Goal: Task Accomplishment & Management: Manage account settings

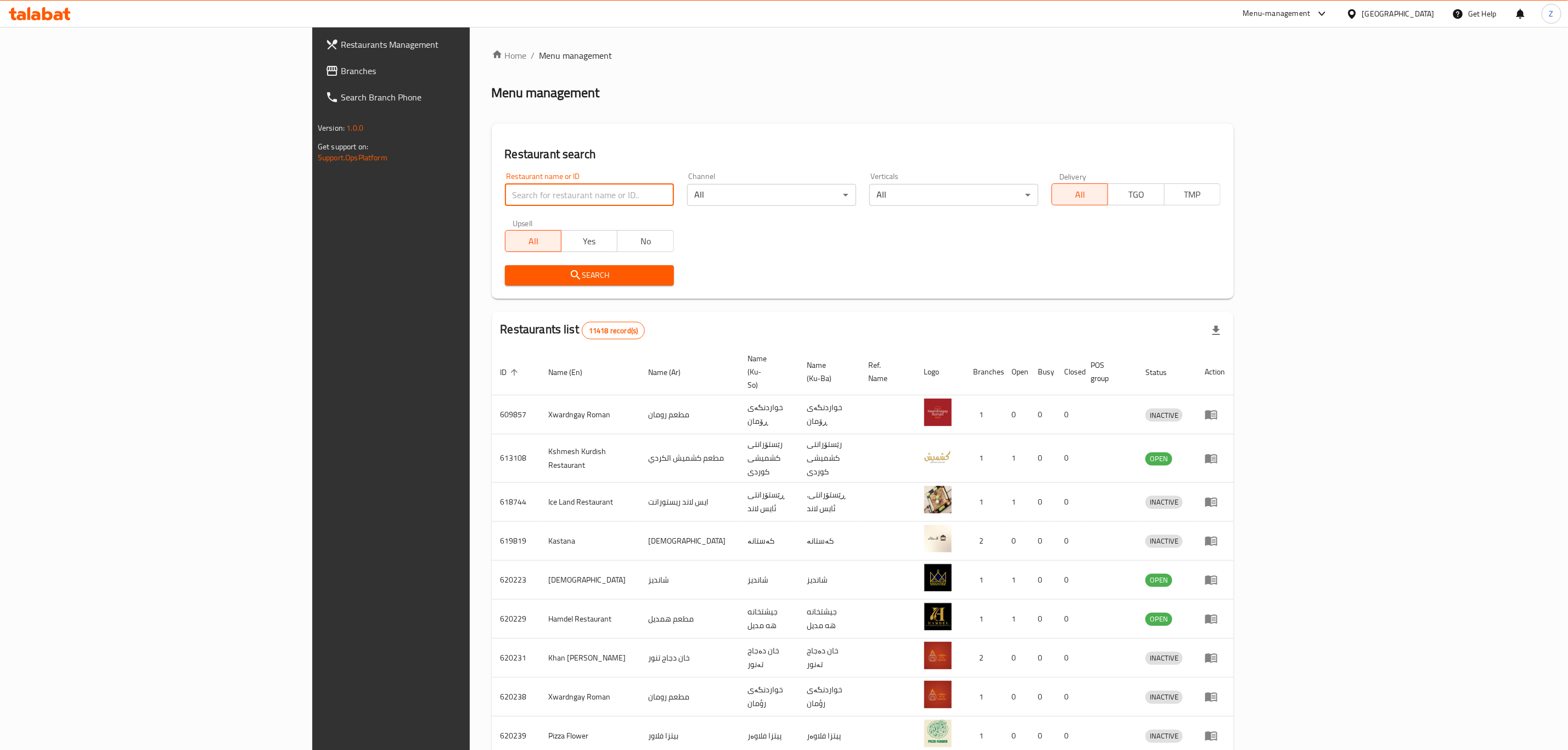
click at [505, 203] on input "search" at bounding box center [589, 195] width 169 height 22
type input "مندي البيت اليمني"
click button "Search" at bounding box center [589, 275] width 169 height 20
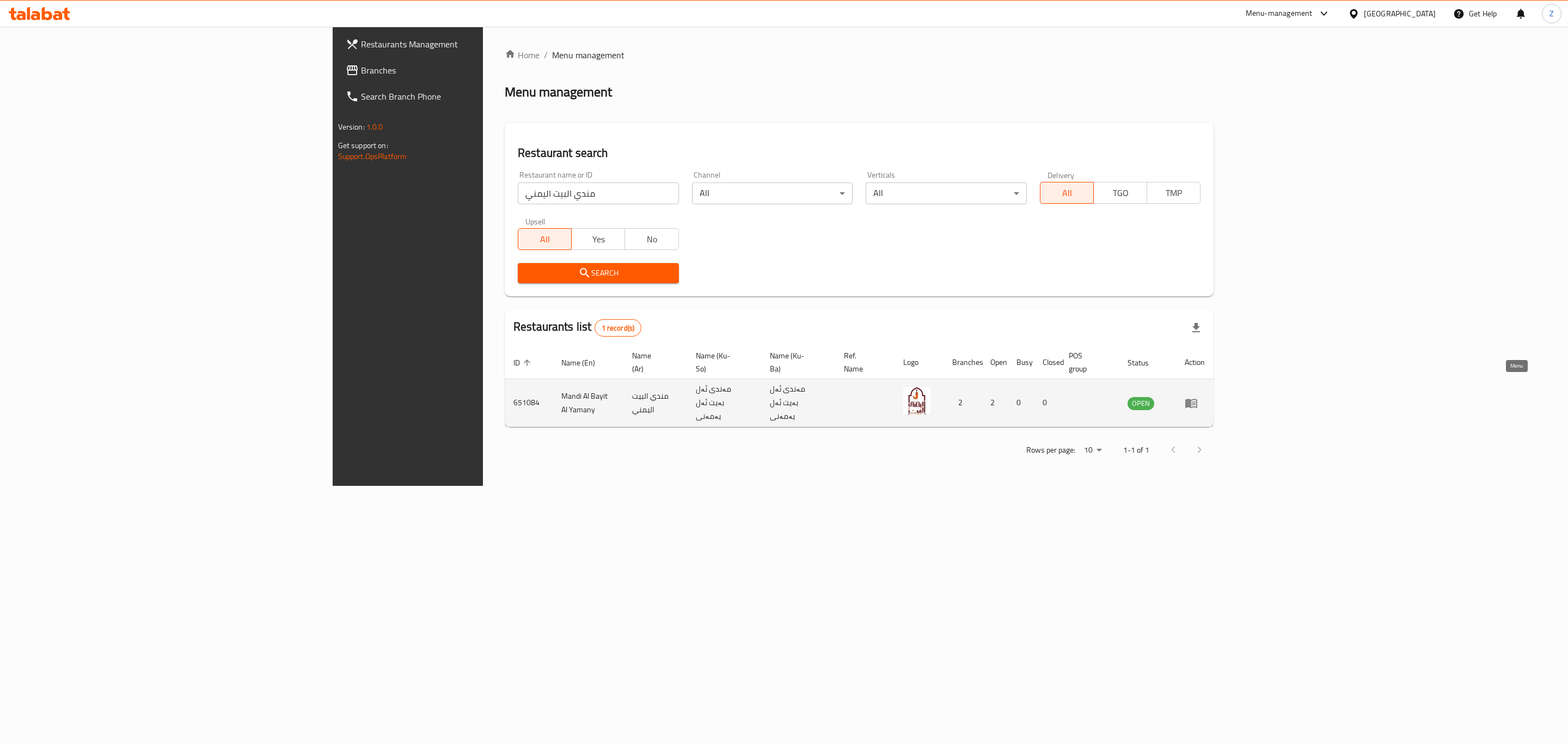
click at [1198, 396] on icon "enhanced table" at bounding box center [1191, 403] width 13 height 13
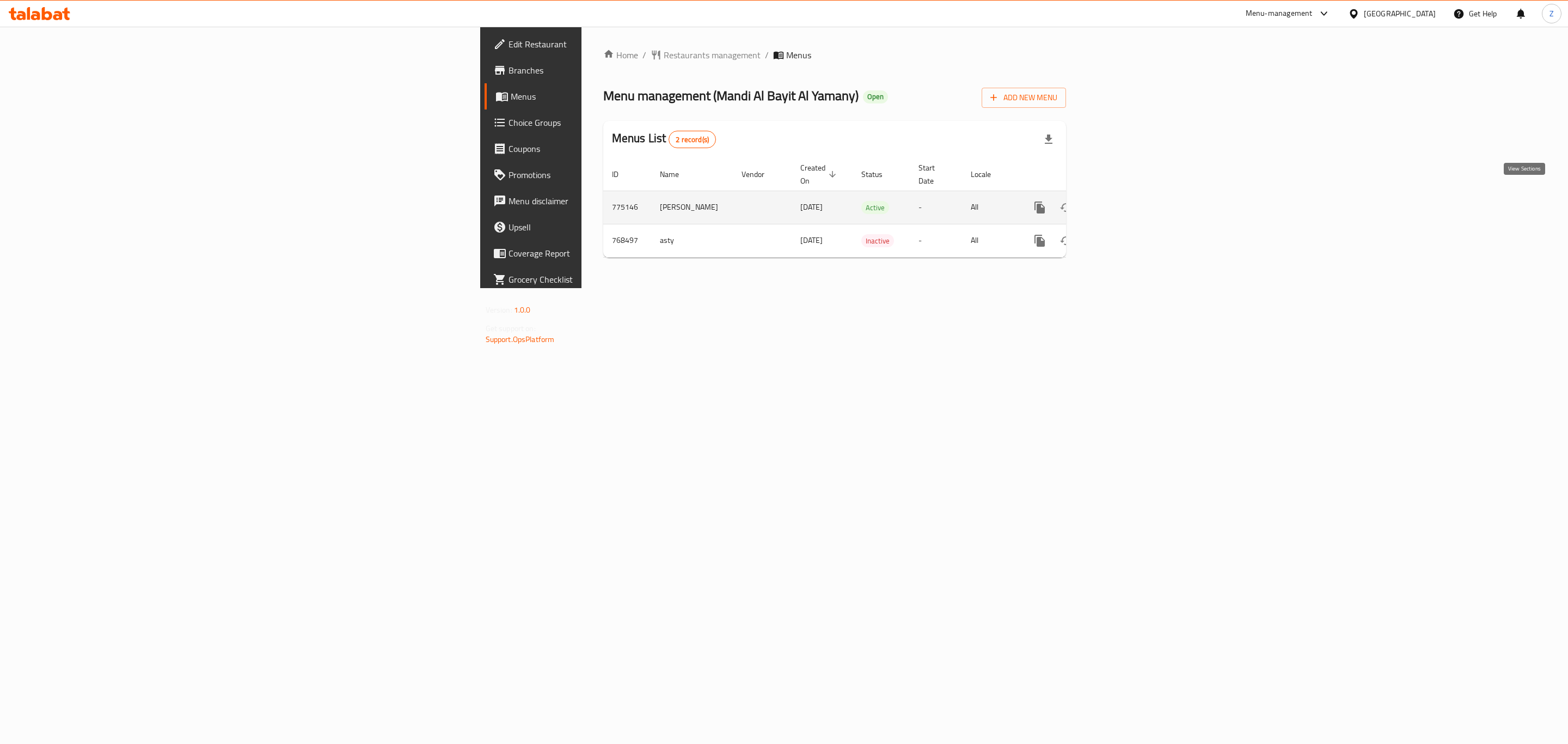
click at [1123, 202] on icon "enhanced table" at bounding box center [1118, 207] width 10 height 10
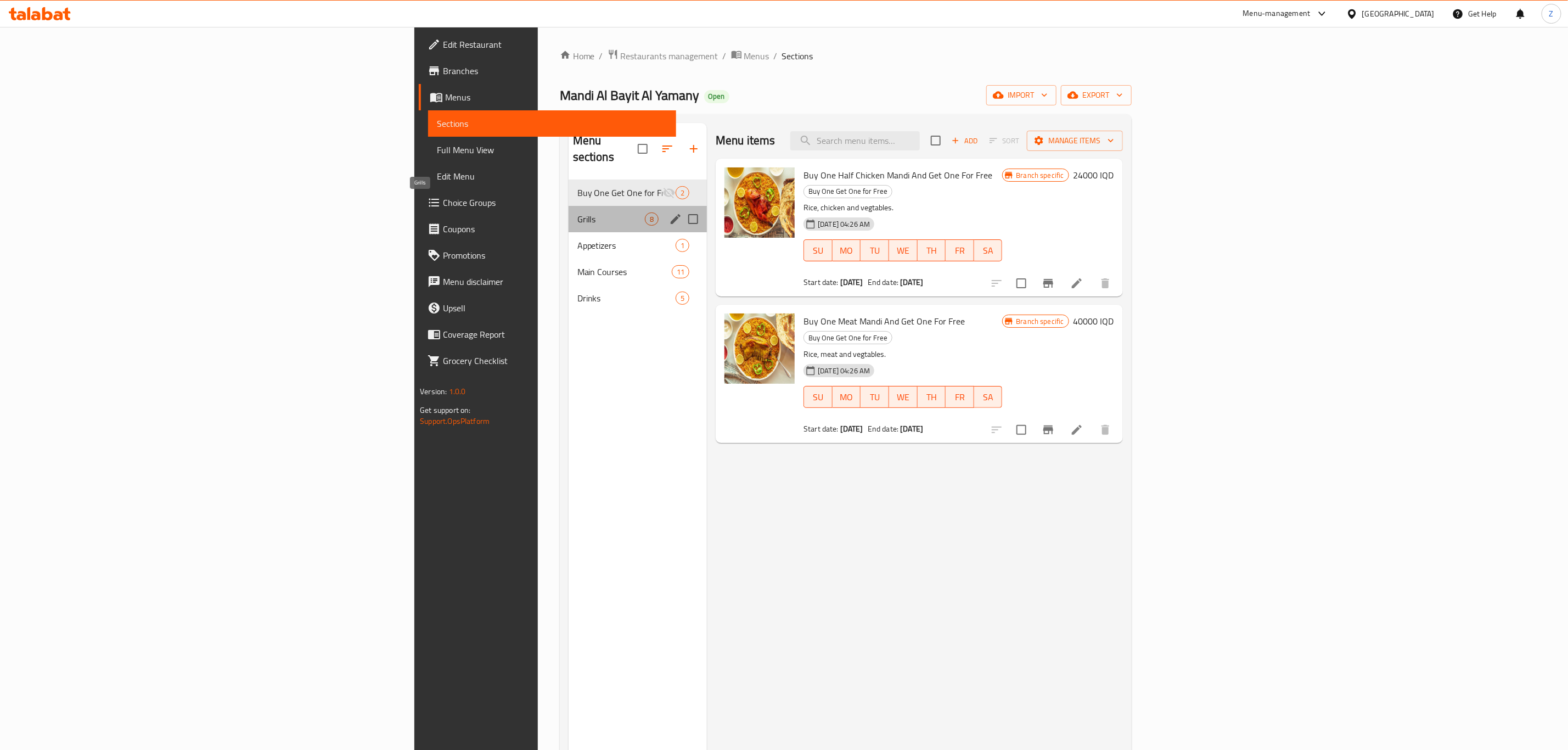
click at [577, 212] on span "Grills" at bounding box center [611, 219] width 67 height 13
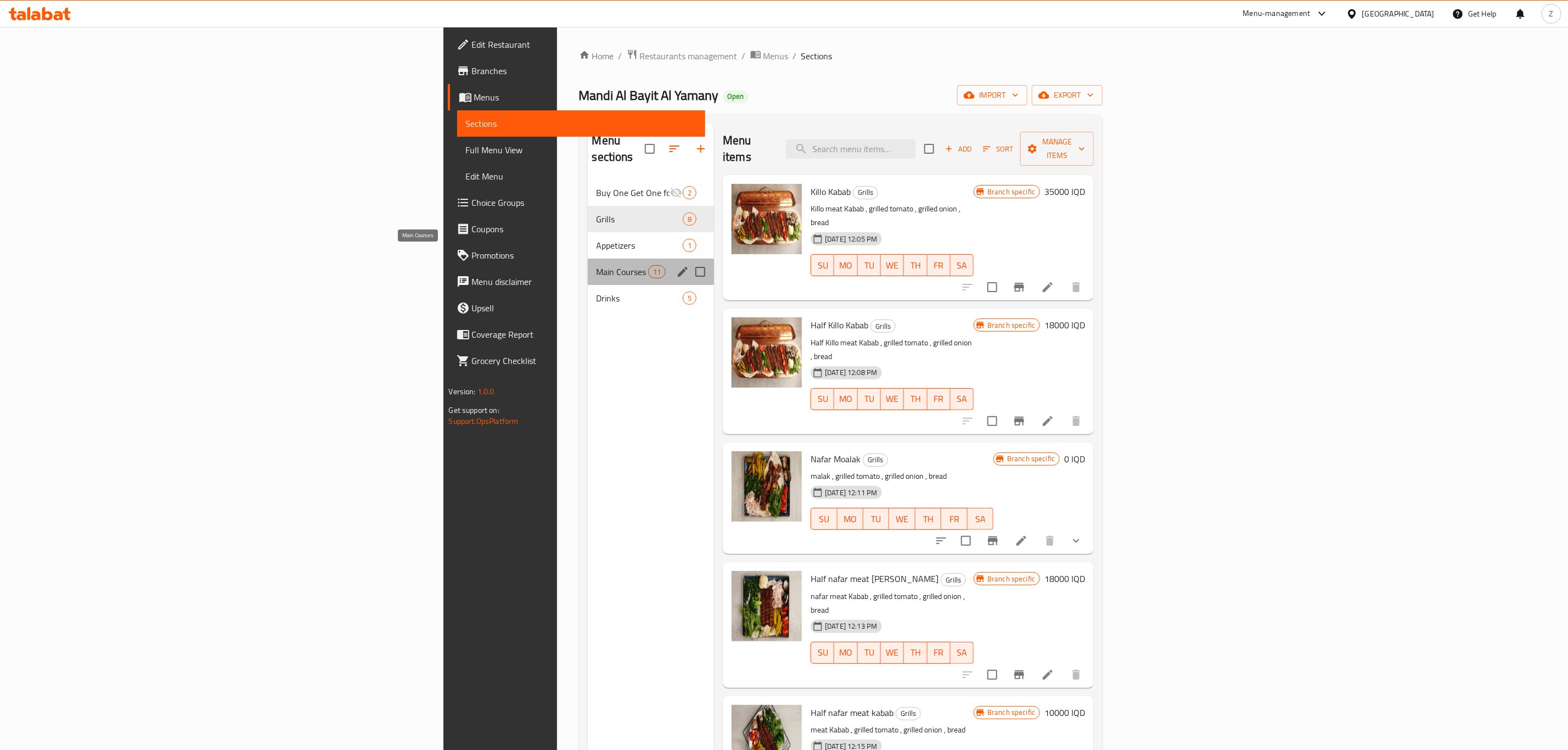
click at [597, 265] on span "Main Courses" at bounding box center [623, 271] width 52 height 13
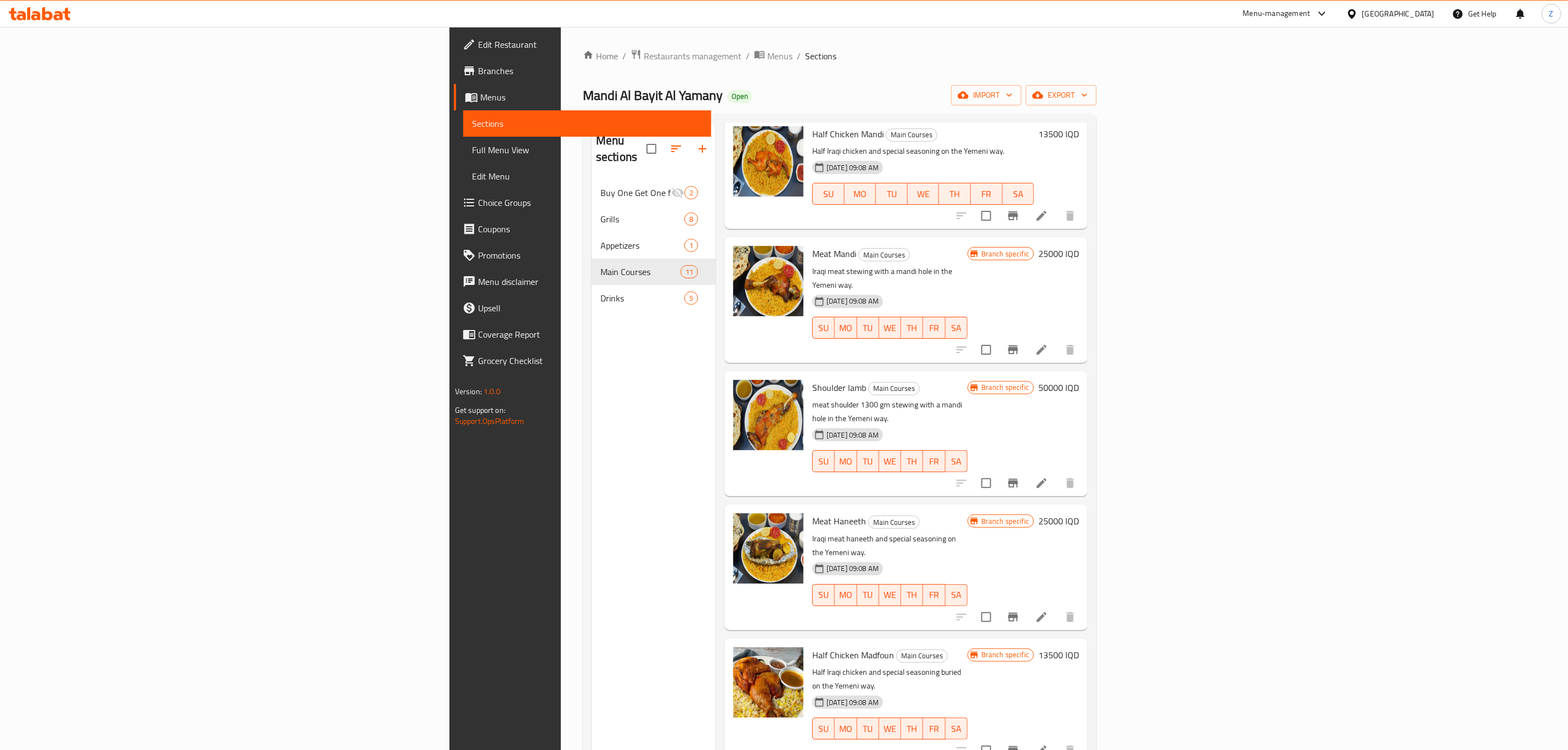
scroll to position [82, 0]
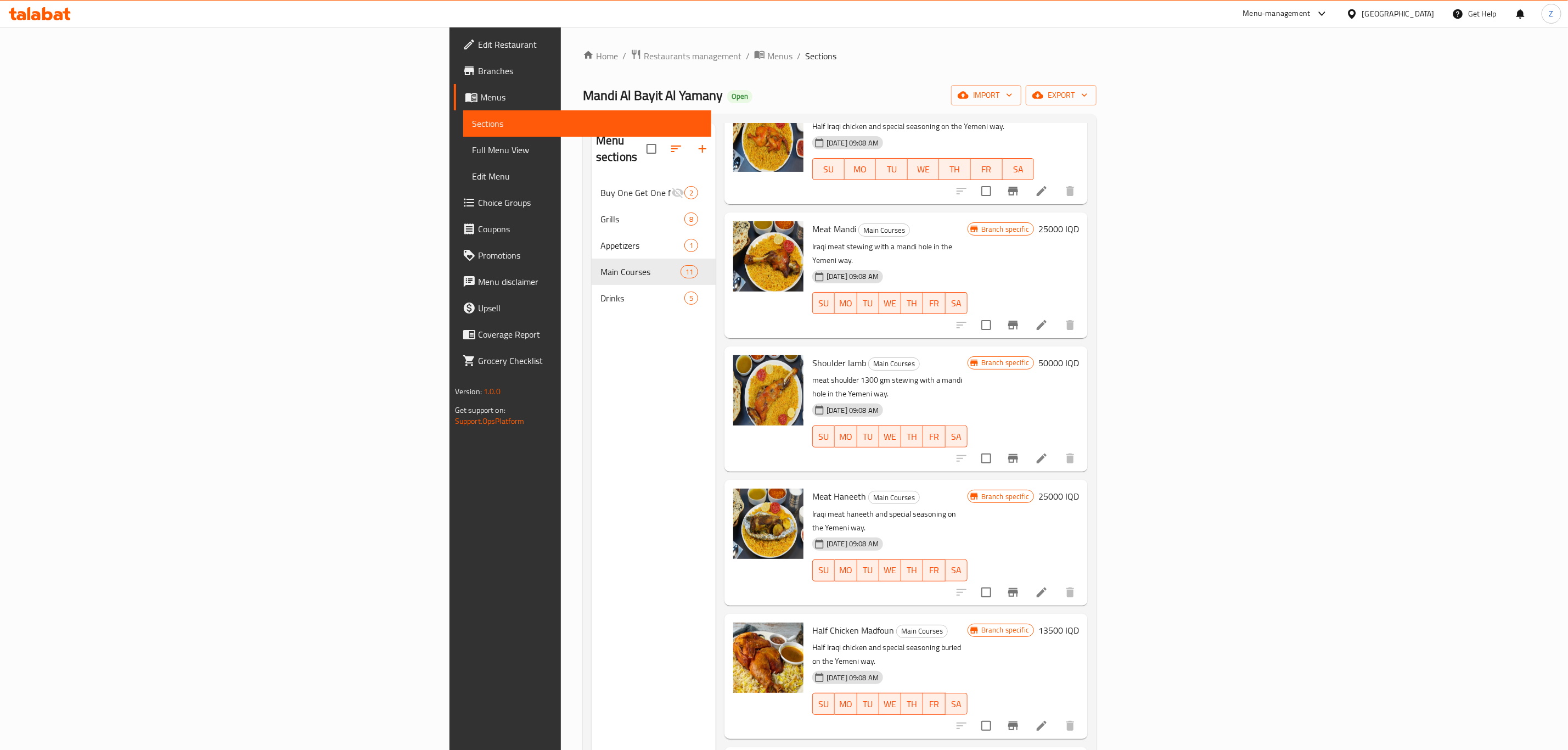
click at [1079, 355] on h6 "50000 IQD" at bounding box center [1058, 363] width 41 height 16
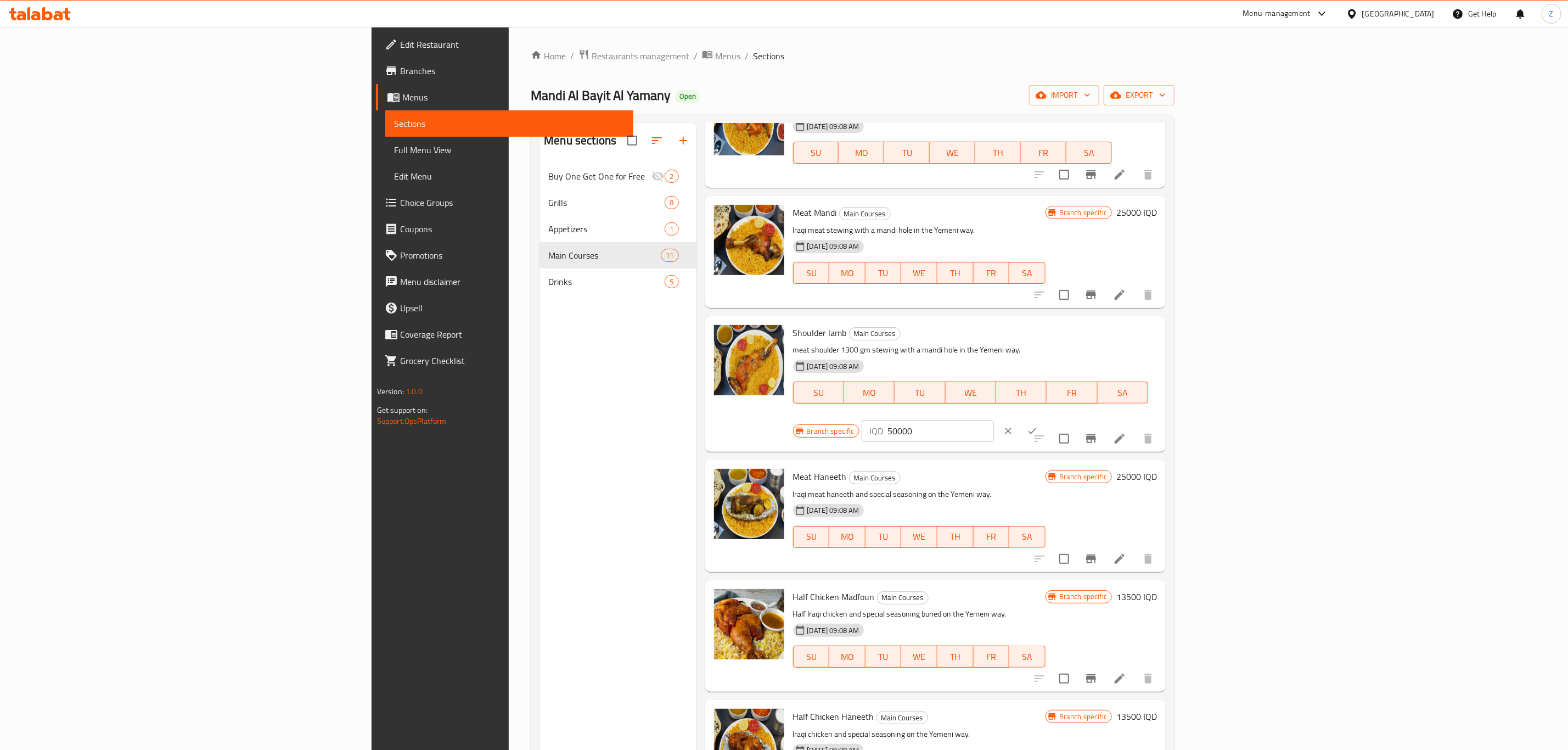
click at [994, 420] on input "50000" at bounding box center [941, 431] width 106 height 22
type input "60000"
click at [1038, 426] on icon "ok" at bounding box center [1032, 431] width 11 height 11
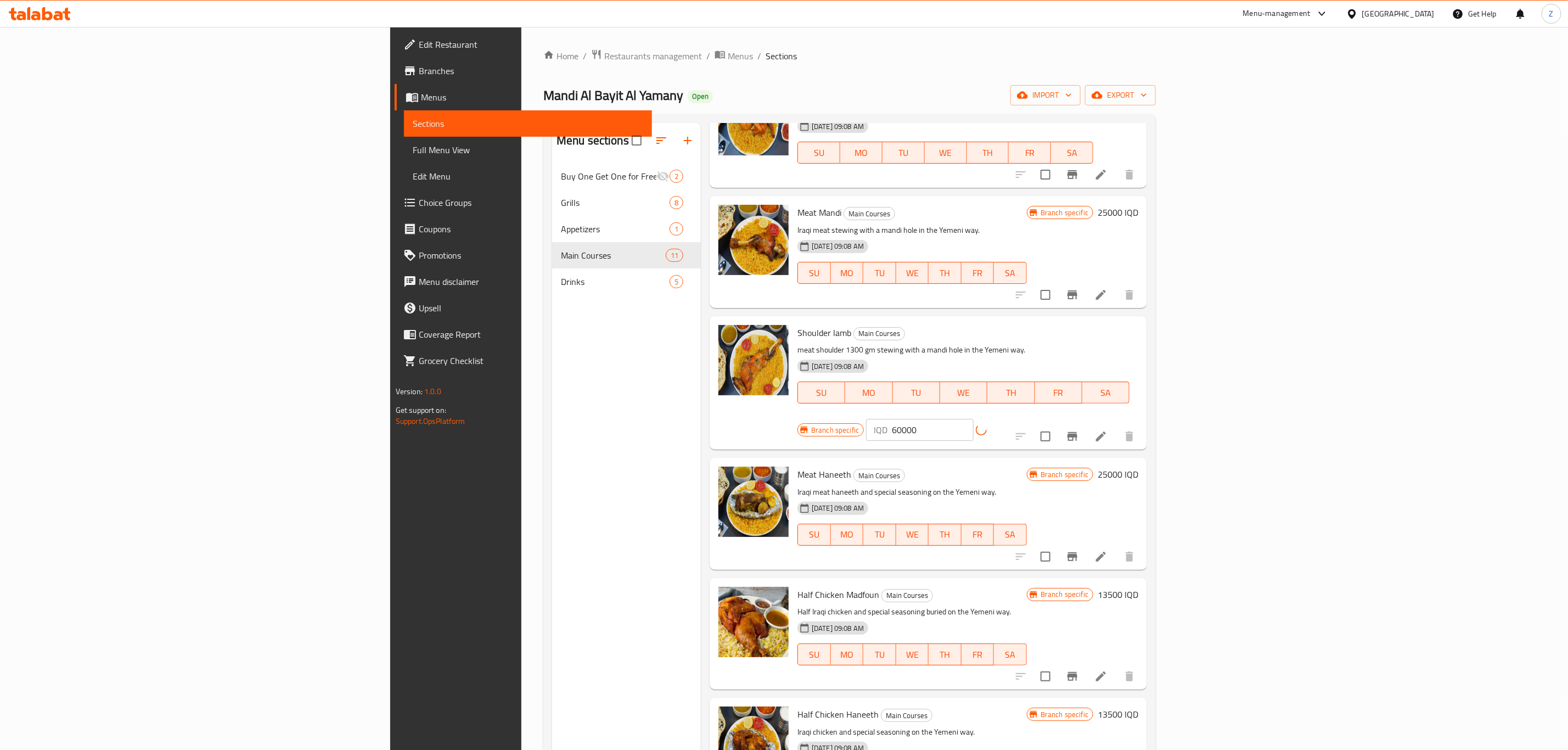
click at [1143, 427] on div at bounding box center [1075, 437] width 135 height 27
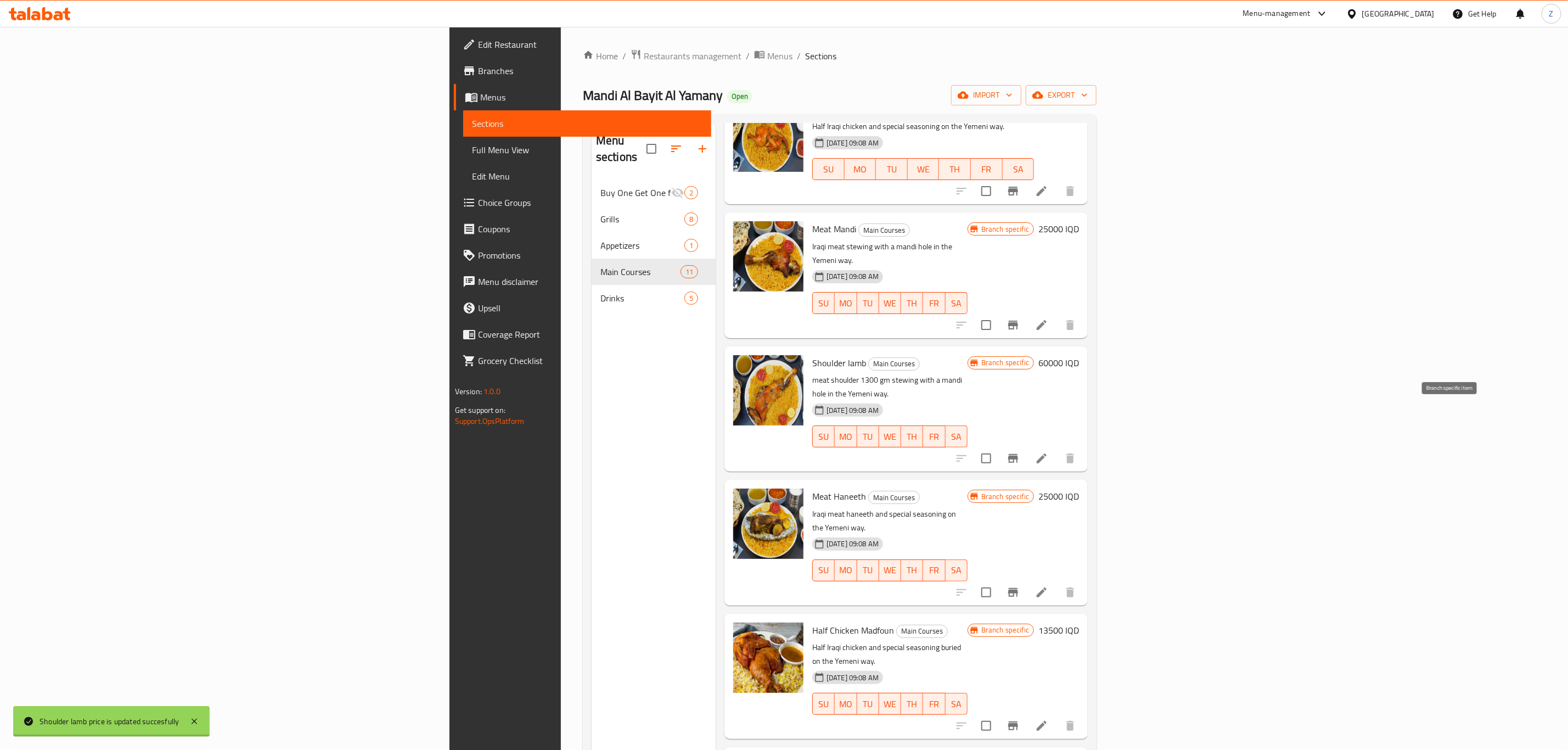
click at [1026, 446] on button "Branch-specific-item" at bounding box center [1013, 459] width 27 height 27
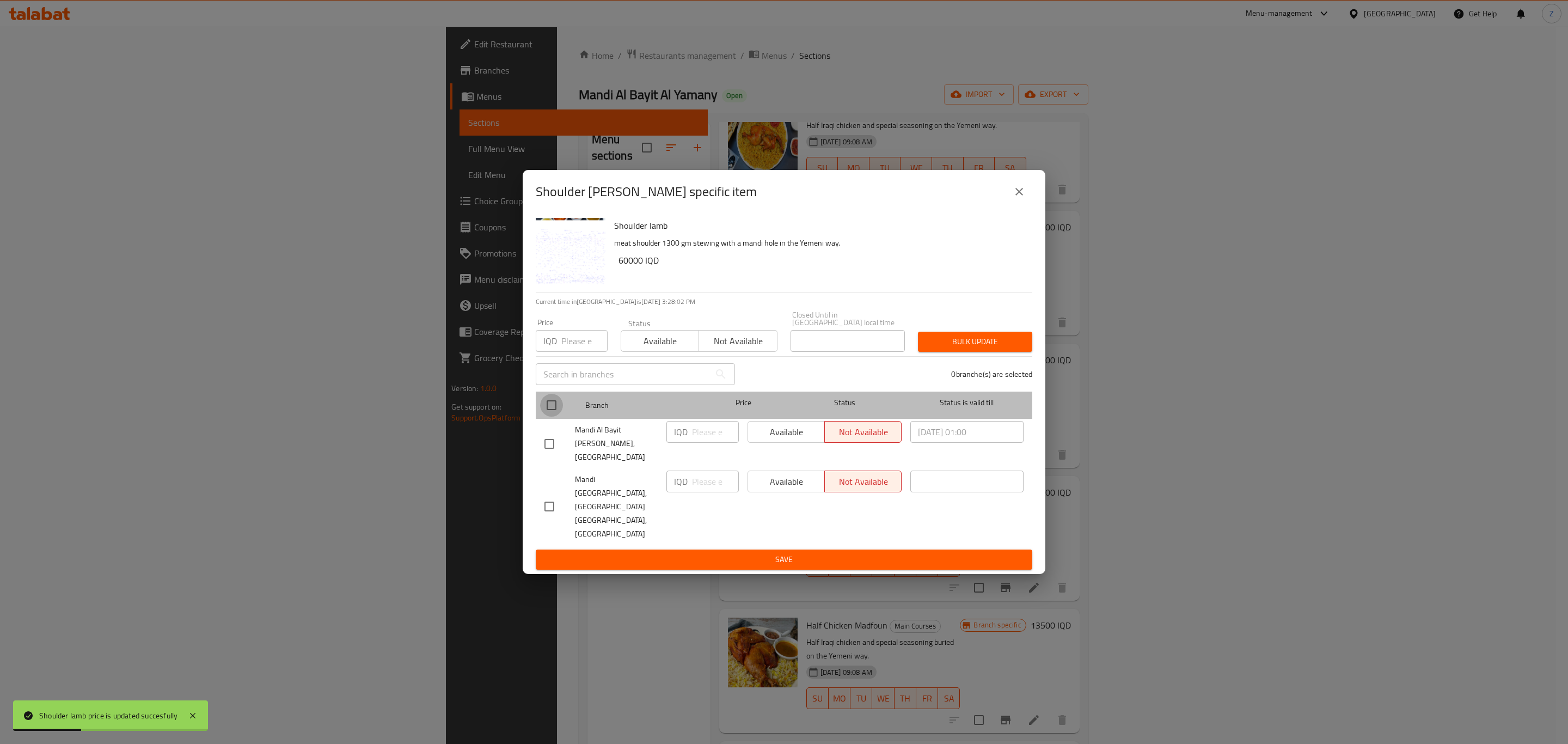
click at [549, 417] on input "checkbox" at bounding box center [552, 405] width 23 height 23
checkbox input "true"
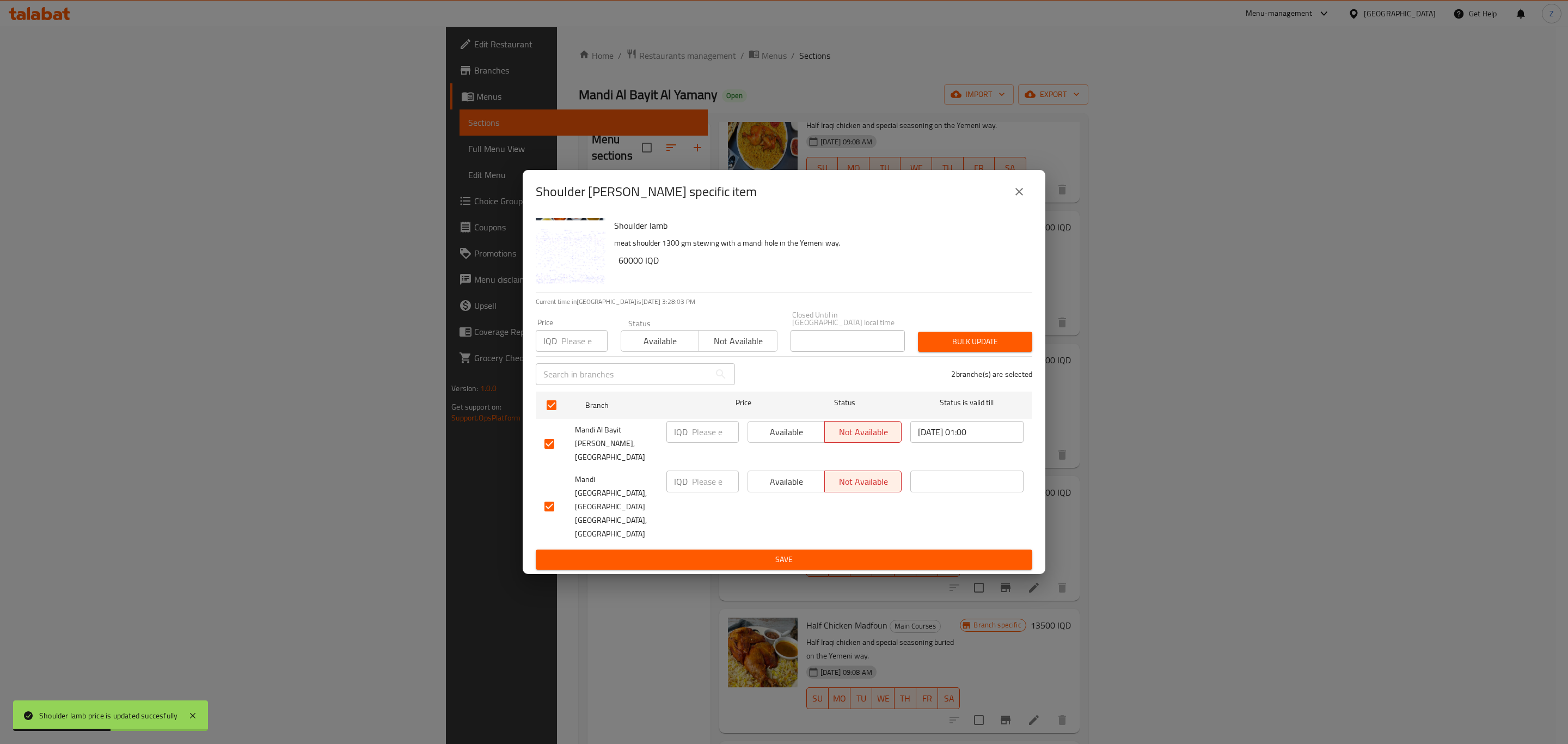
click at [787, 440] on span "Available" at bounding box center [787, 432] width 68 height 16
click at [784, 481] on span "Available" at bounding box center [787, 482] width 68 height 16
click at [698, 437] on input "number" at bounding box center [715, 432] width 47 height 22
paste input "60000"
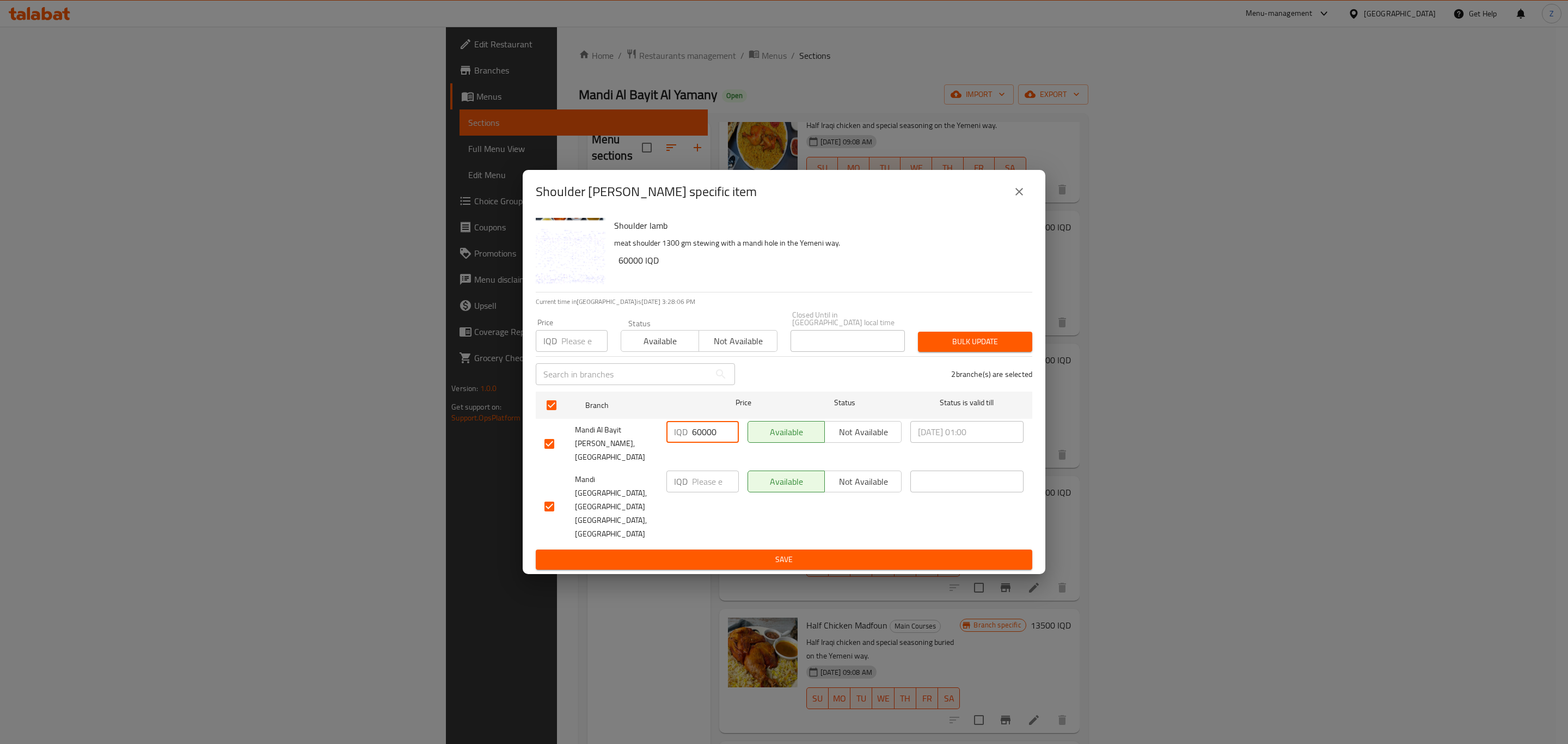
type input "60000"
click at [696, 490] on input "number" at bounding box center [715, 481] width 47 height 22
paste input "60000"
type input "60000"
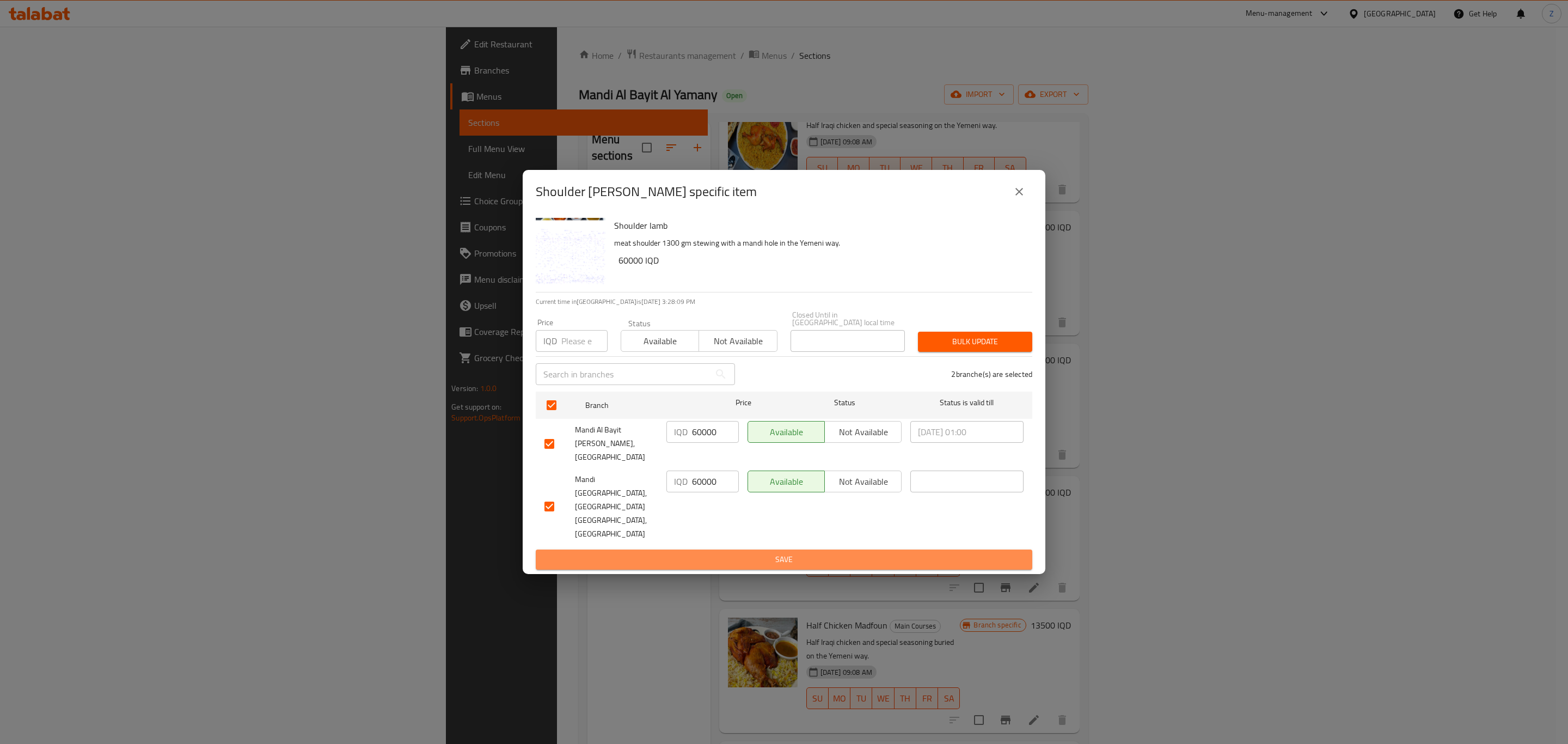
click at [745, 549] on button "Save" at bounding box center [783, 559] width 496 height 20
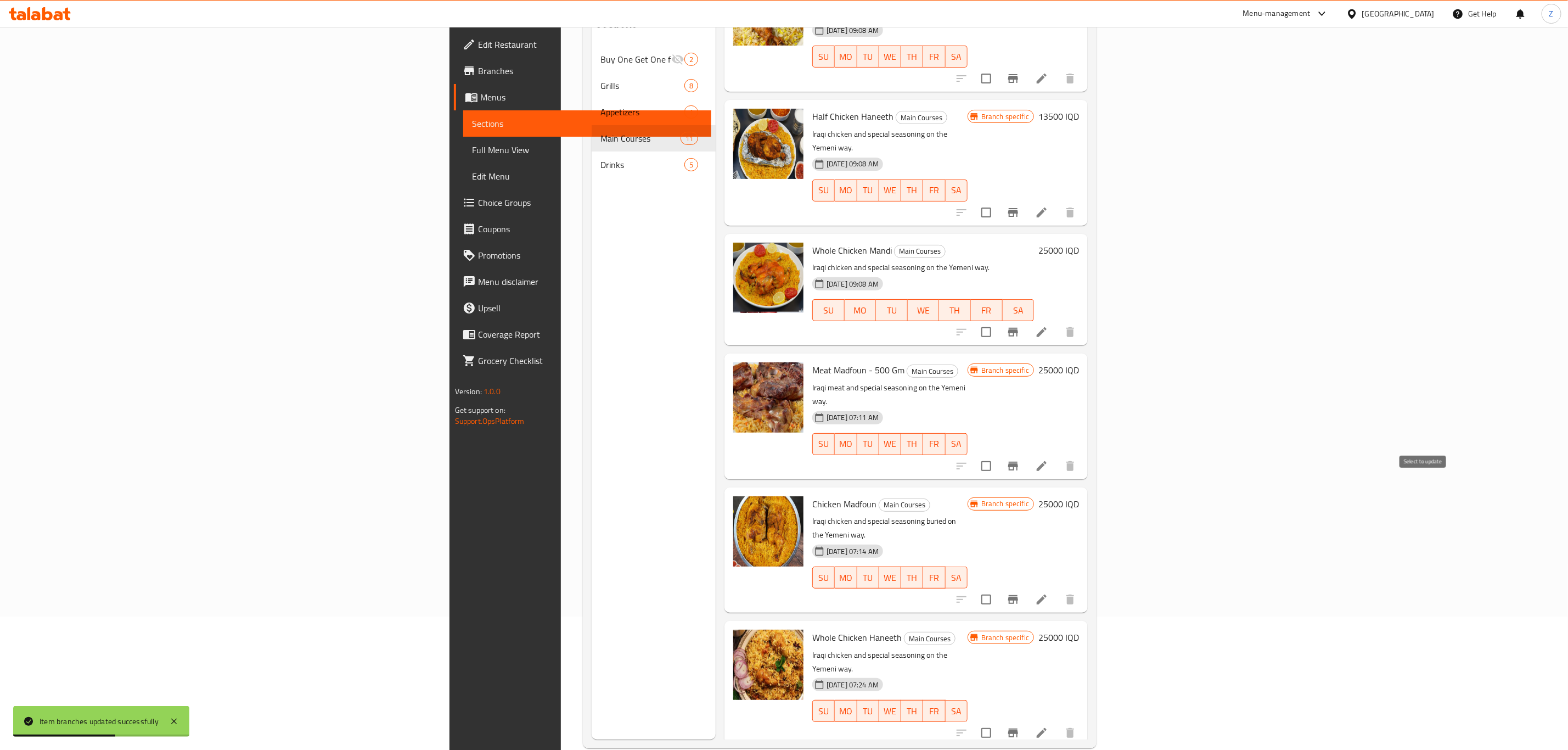
scroll to position [153, 0]
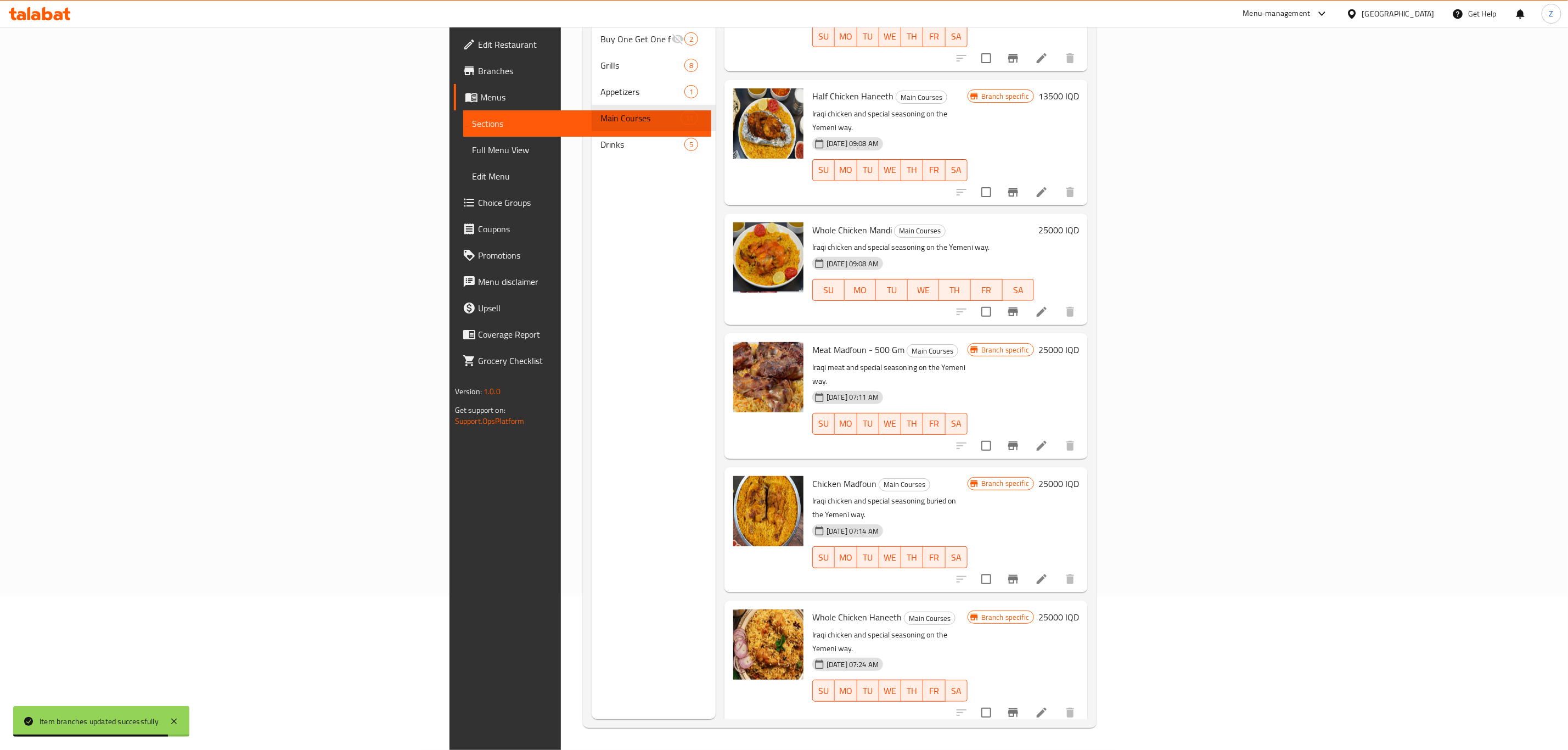
click at [1079, 743] on h6 "40000 IQD" at bounding box center [1058, 751] width 41 height 16
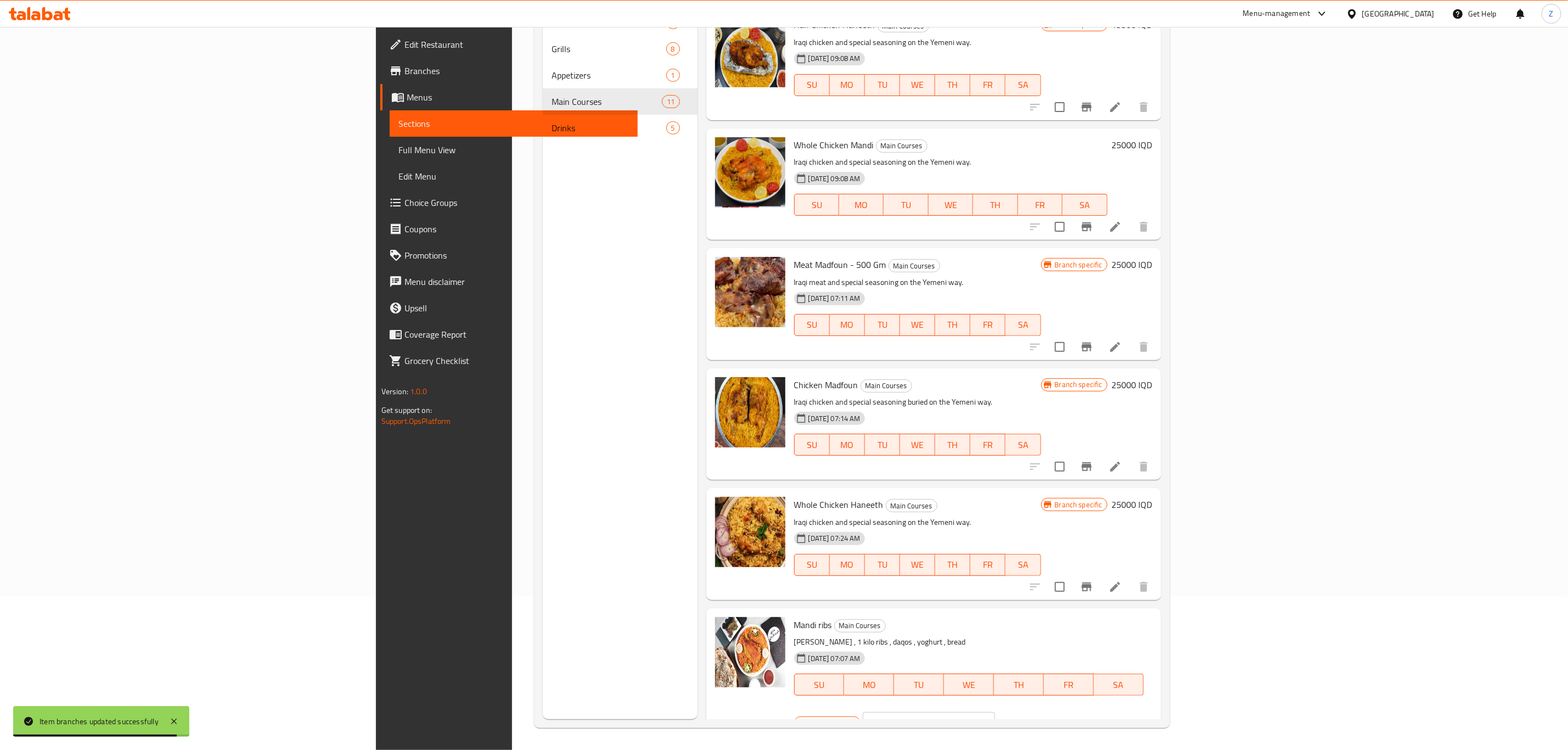
click at [995, 712] on input "40000" at bounding box center [942, 723] width 106 height 22
type input "5"
type input "50000"
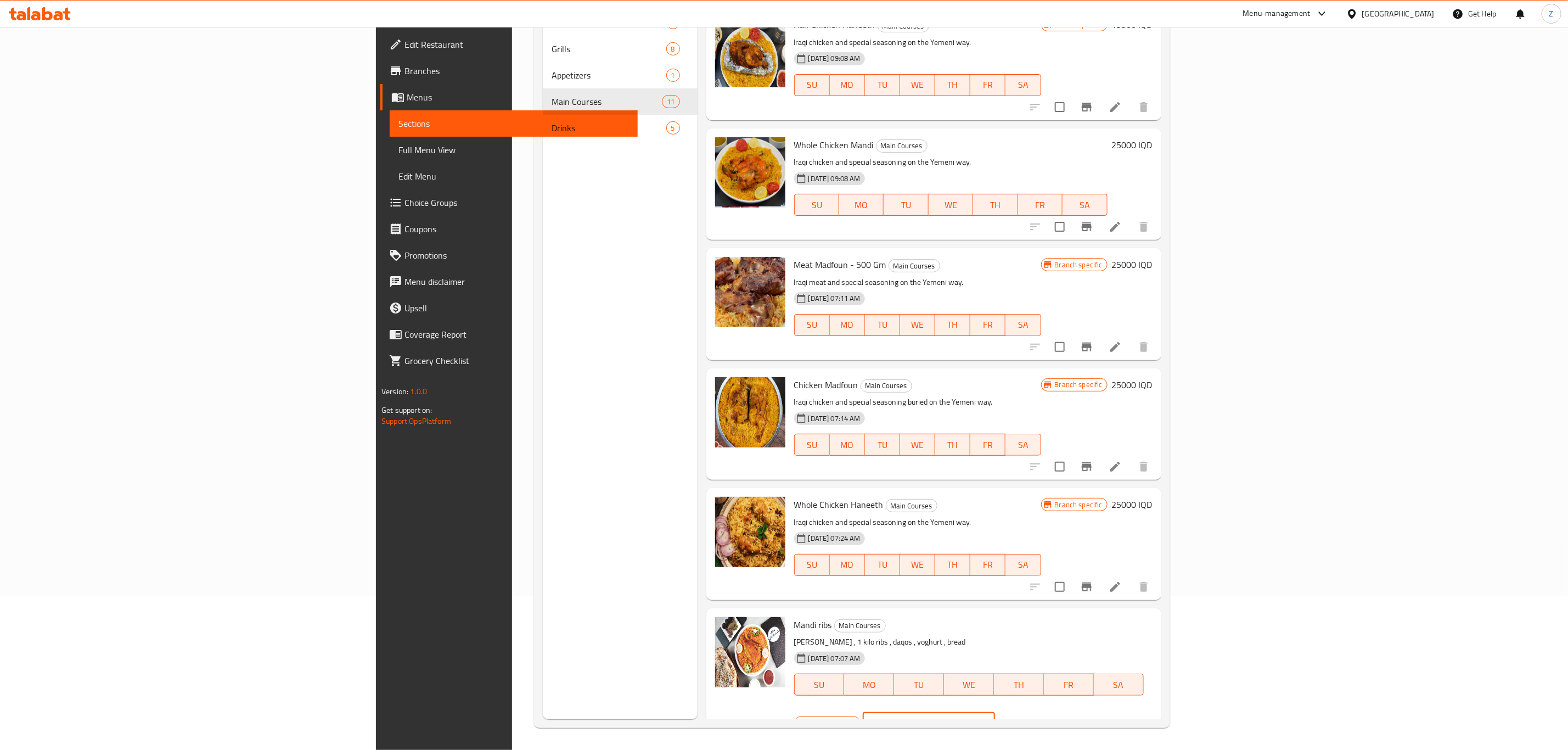
click at [1046, 711] on button "ok" at bounding box center [1033, 723] width 24 height 24
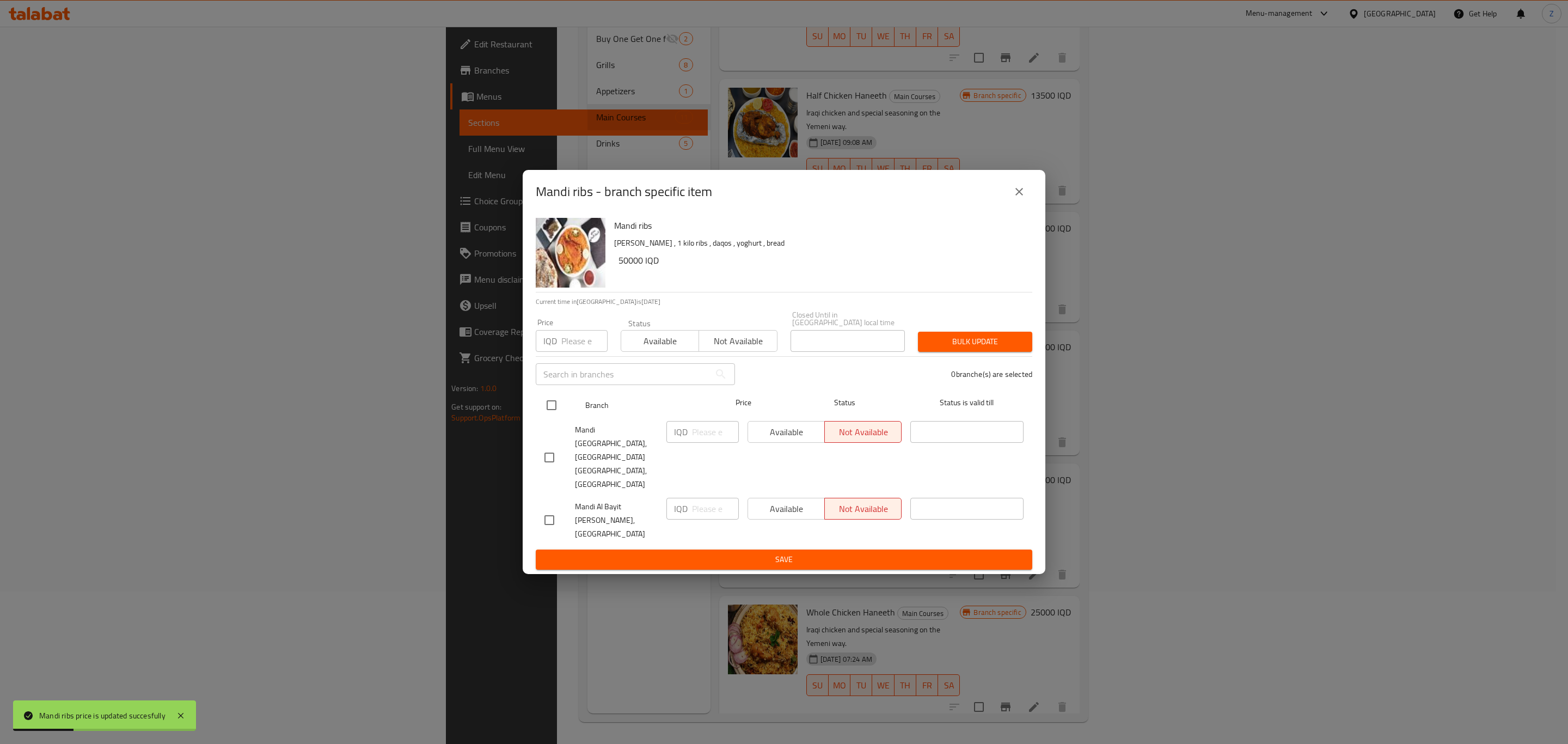
click at [544, 413] on input "checkbox" at bounding box center [552, 405] width 23 height 23
checkbox input "true"
click at [774, 438] on button "Available" at bounding box center [786, 432] width 77 height 22
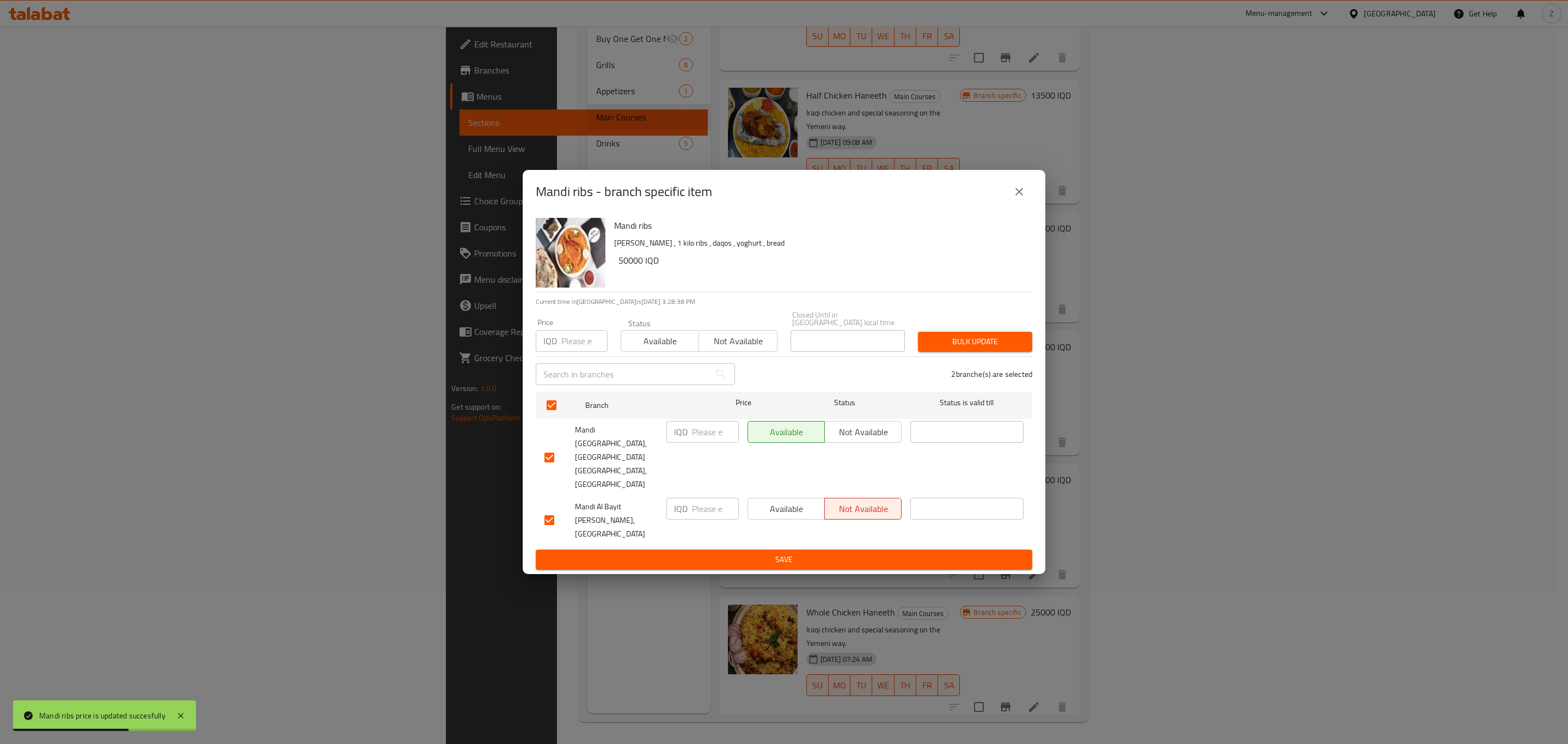
click at [805, 502] on span "Available" at bounding box center [787, 509] width 68 height 16
click at [712, 443] on input "number" at bounding box center [715, 432] width 47 height 22
paste input "50000"
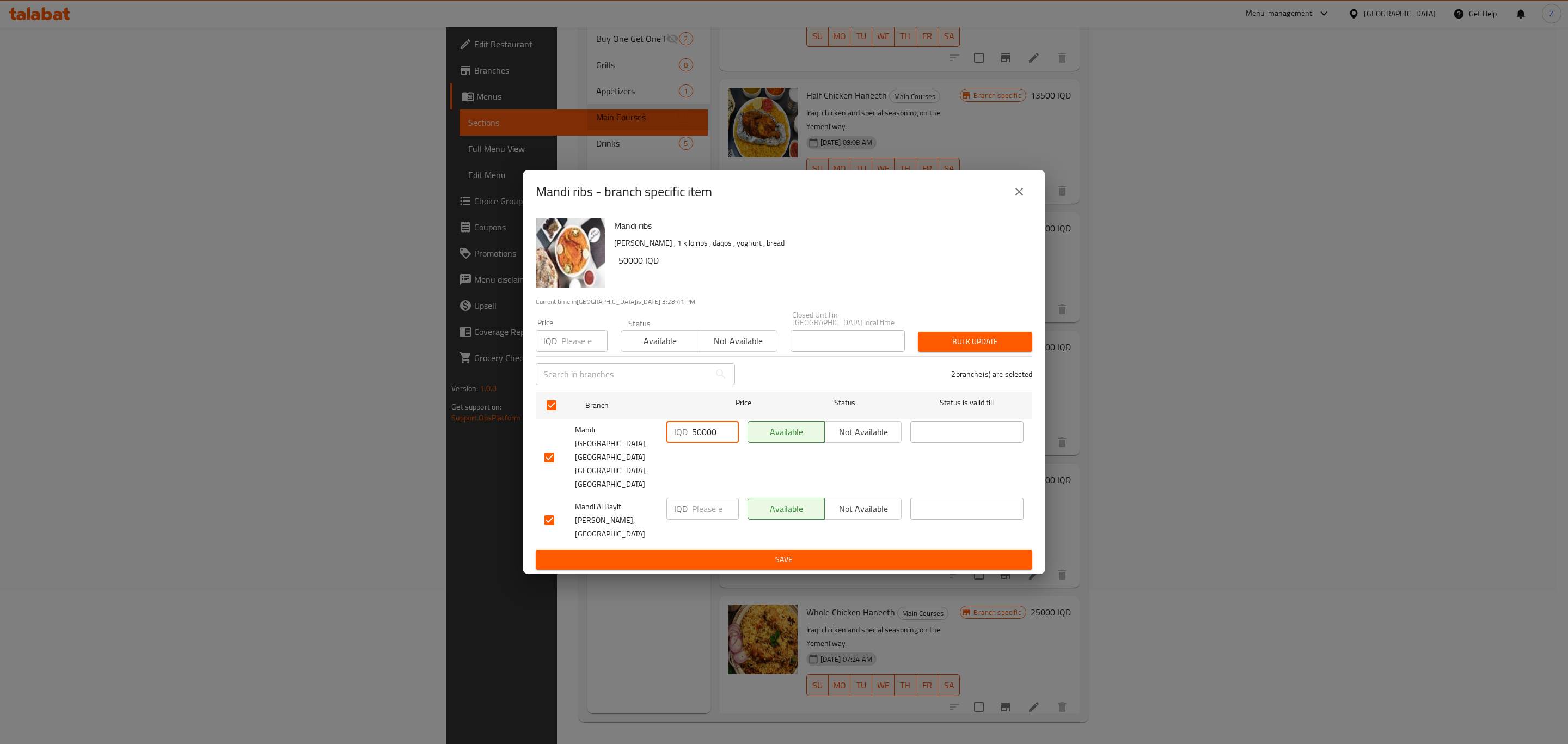
type input "50000"
click at [698, 498] on input "number" at bounding box center [715, 509] width 47 height 22
paste input "50000"
type input "50000"
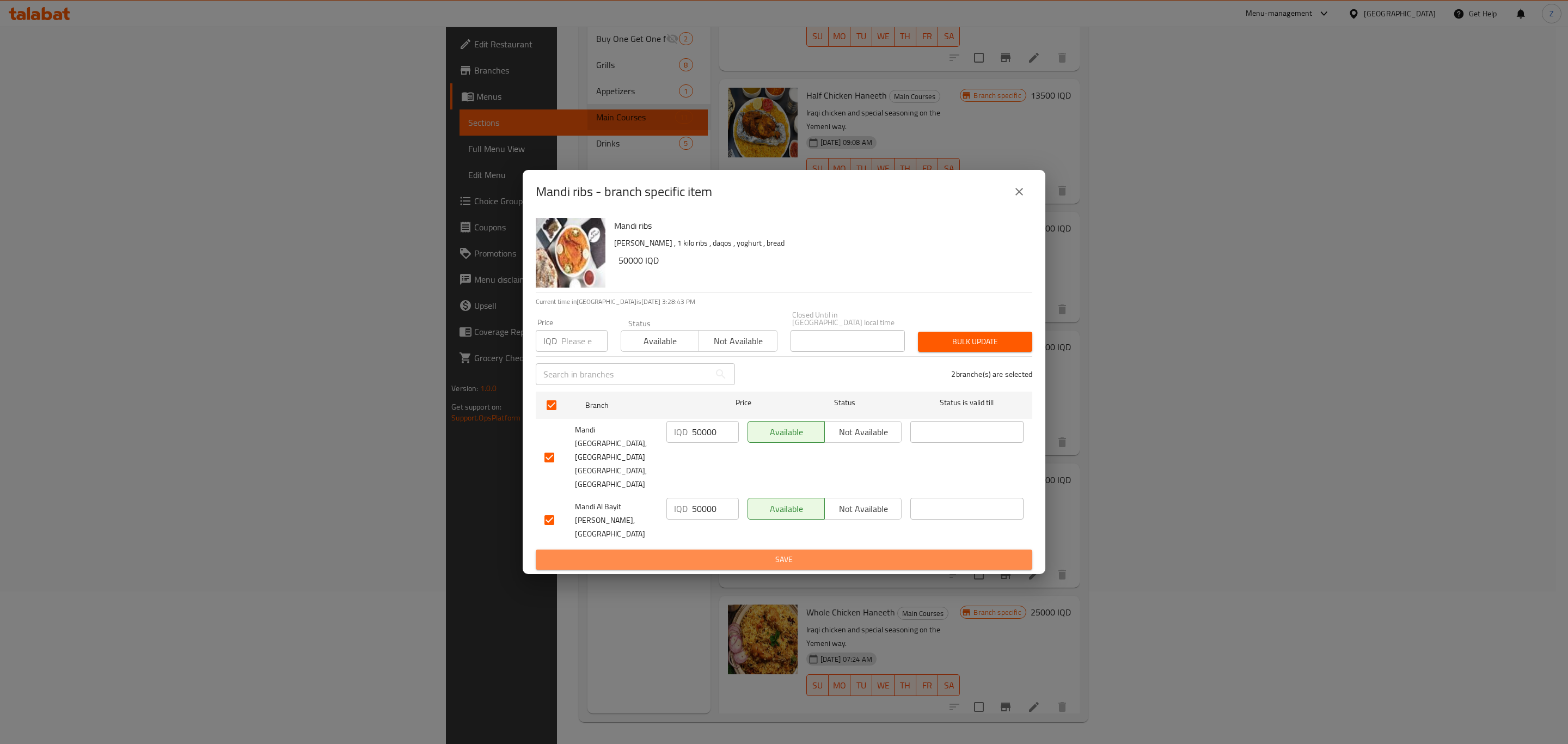
click at [701, 553] on span "Save" at bounding box center [784, 559] width 479 height 13
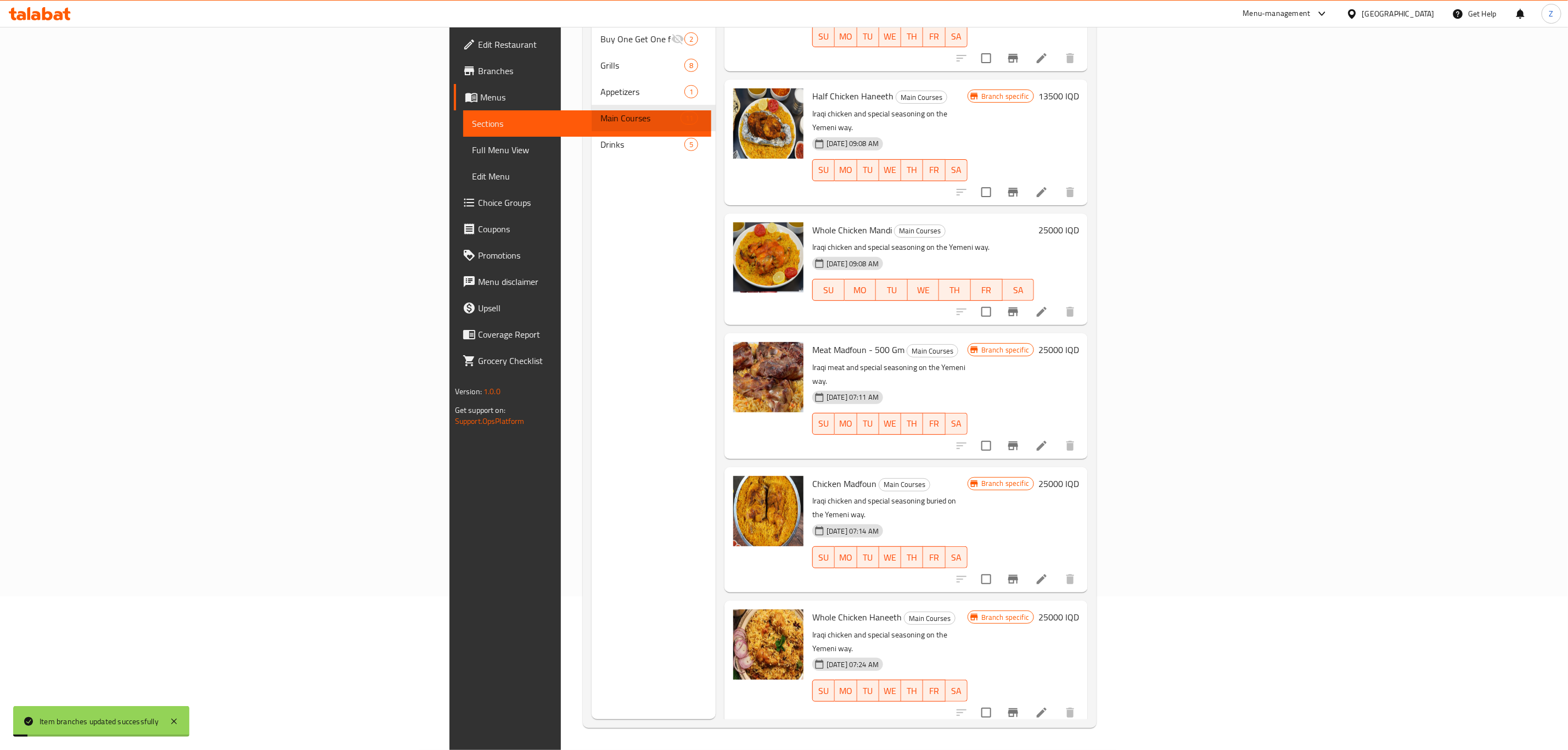
scroll to position [0, 0]
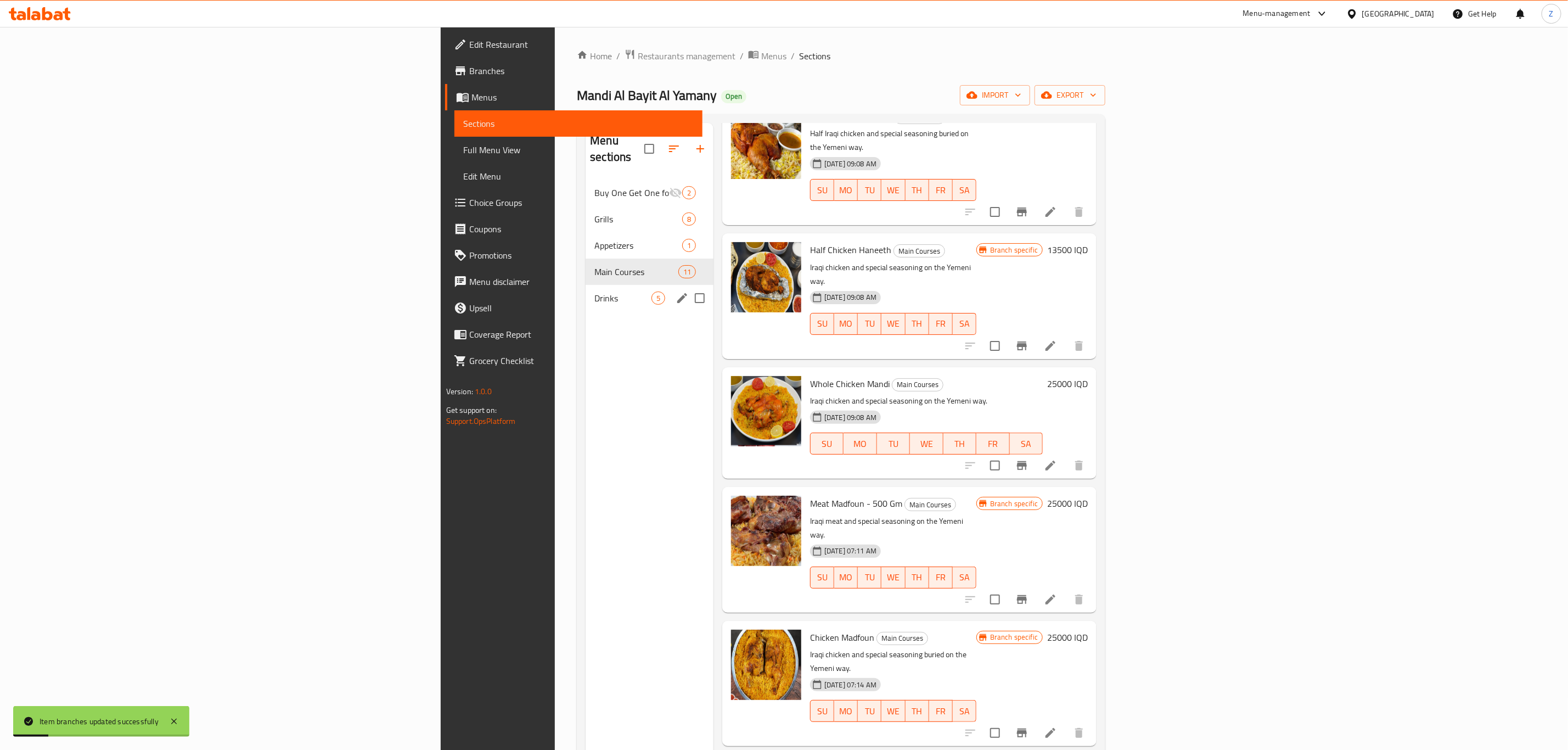
click at [586, 293] on div "Drinks 5" at bounding box center [650, 298] width 128 height 27
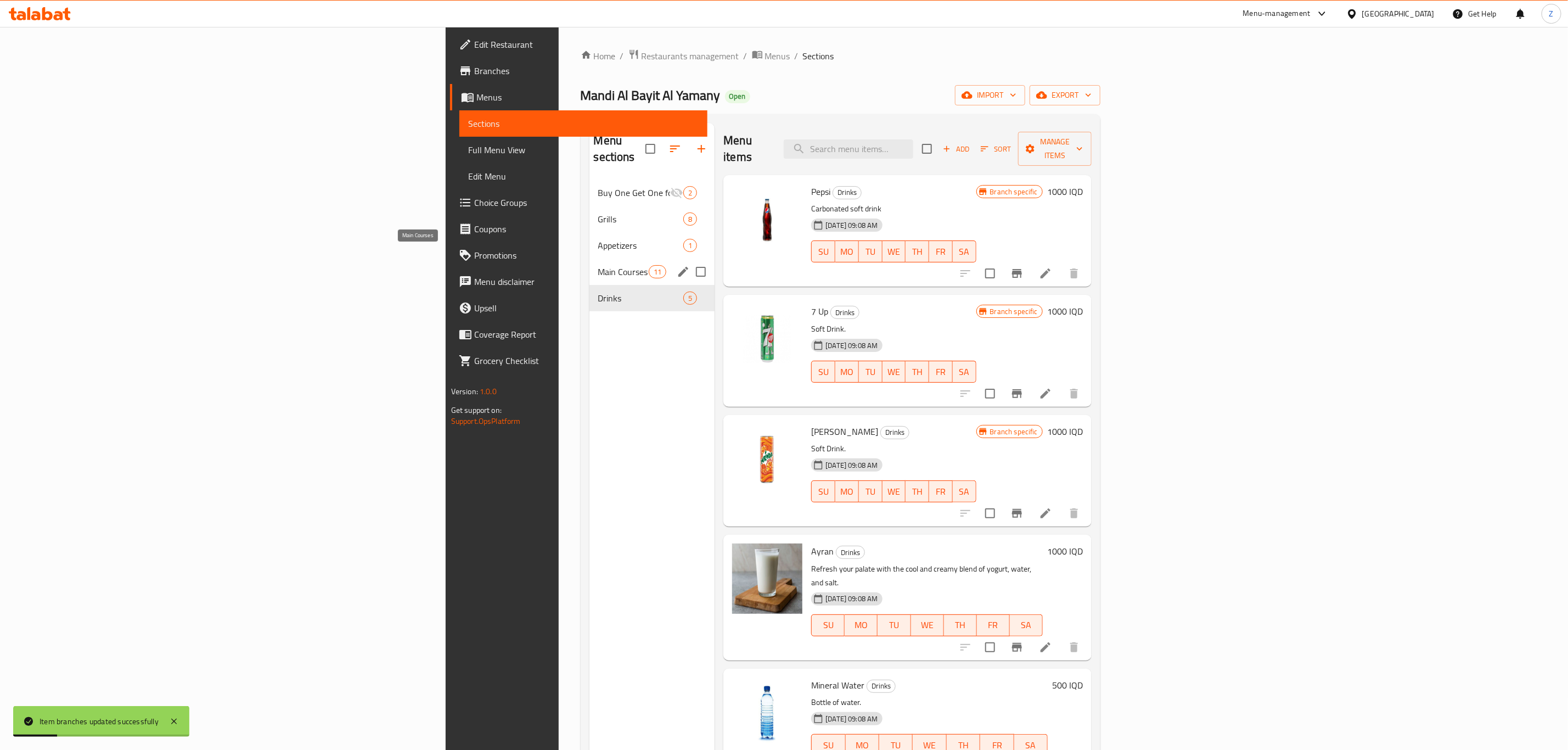
click at [598, 265] on span "Main Courses" at bounding box center [623, 271] width 51 height 13
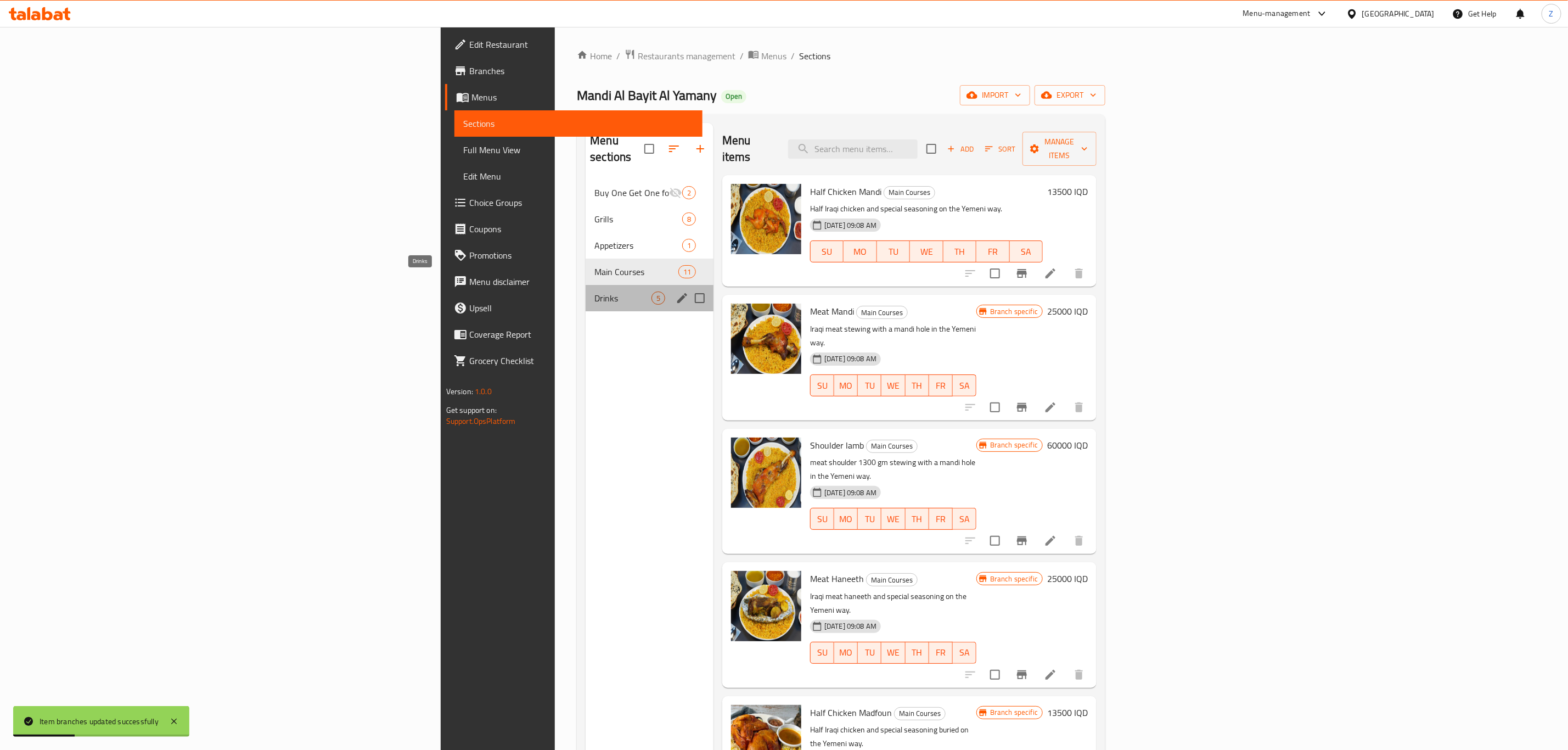
click at [594, 291] on span "Drinks" at bounding box center [623, 298] width 57 height 13
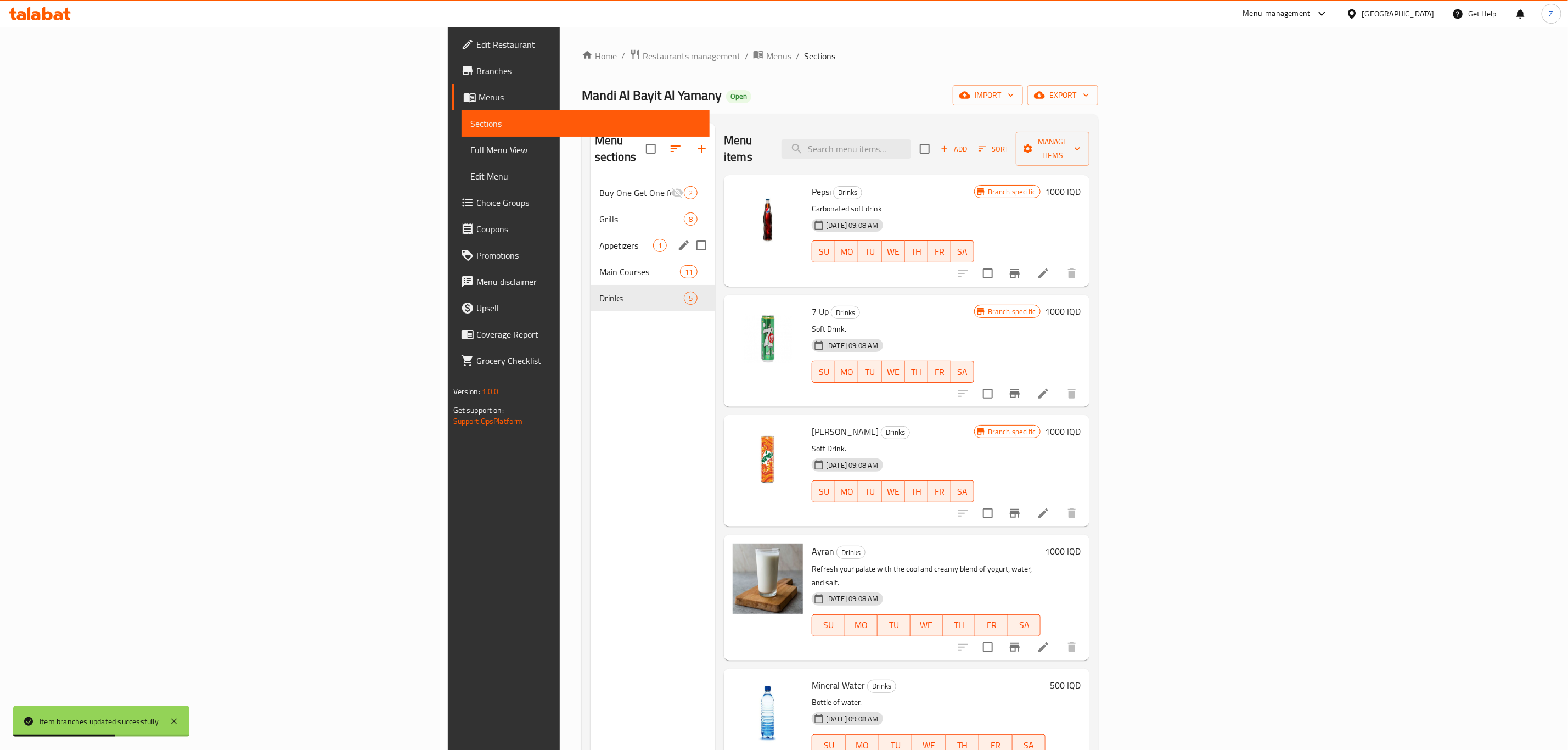
click at [590, 240] on div "Appetizers 1" at bounding box center [653, 245] width 124 height 27
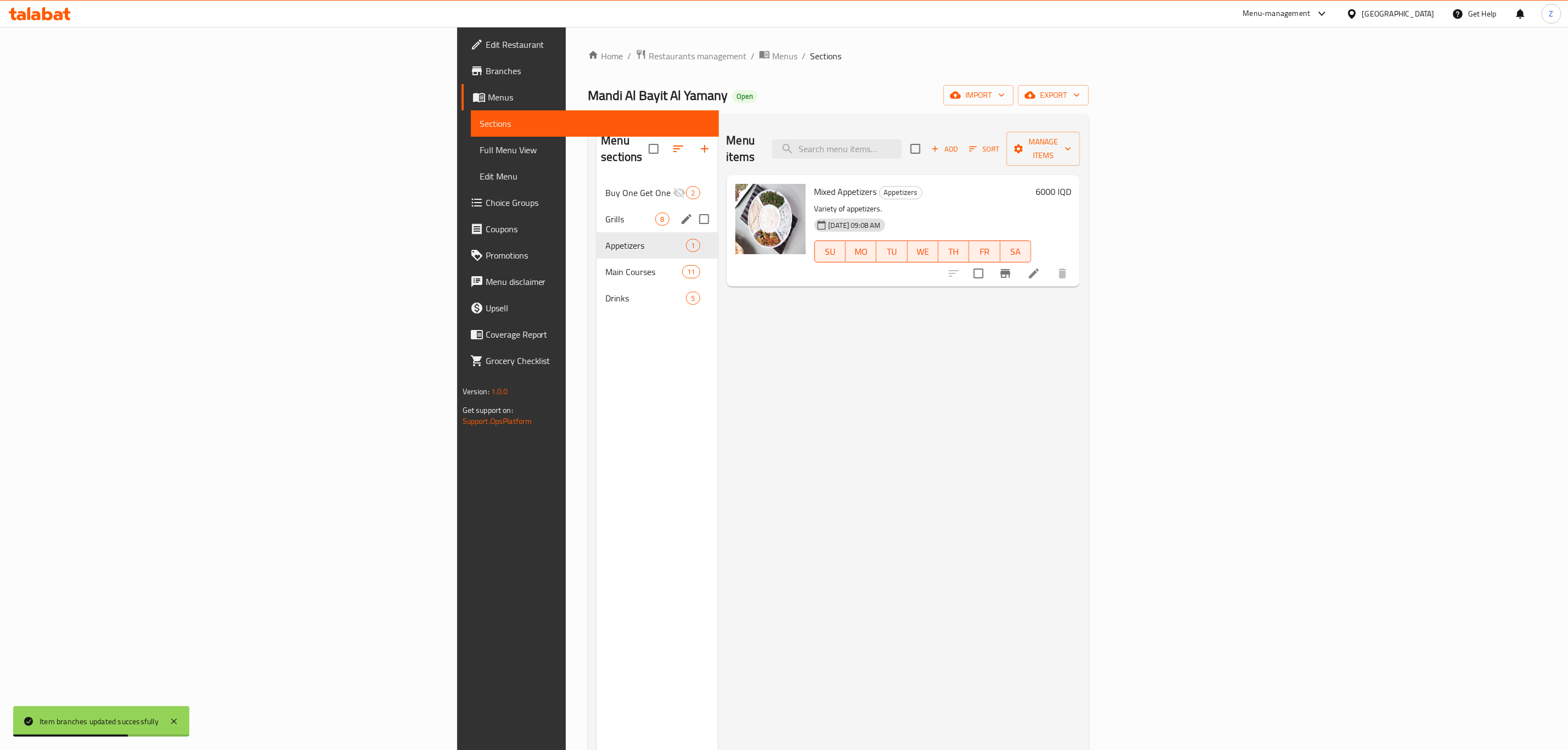
click at [597, 211] on div "Grills 8" at bounding box center [657, 219] width 121 height 27
